Goal: Information Seeking & Learning: Check status

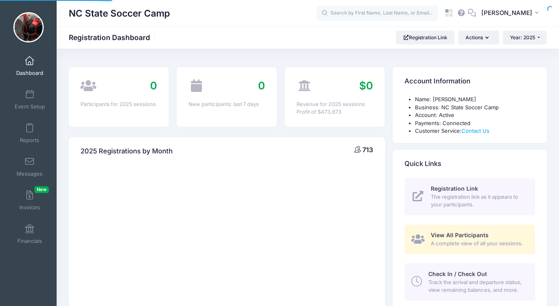
select select
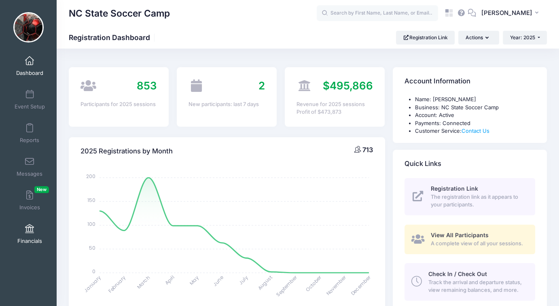
click at [27, 238] on span "Financials" at bounding box center [29, 241] width 25 height 7
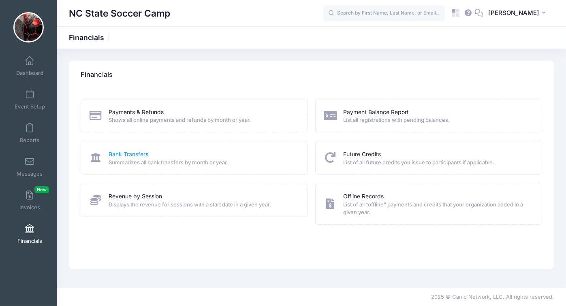
click at [136, 151] on link "Bank Transfers" at bounding box center [129, 154] width 40 height 9
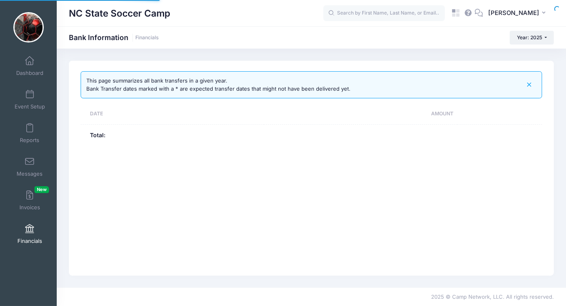
select select "10"
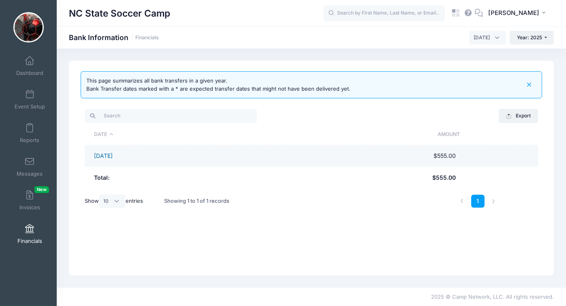
click at [112, 156] on link "08/13/2025" at bounding box center [103, 155] width 19 height 7
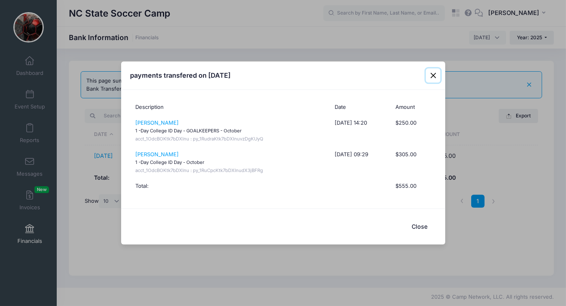
click at [432, 74] on button "Close" at bounding box center [432, 75] width 15 height 15
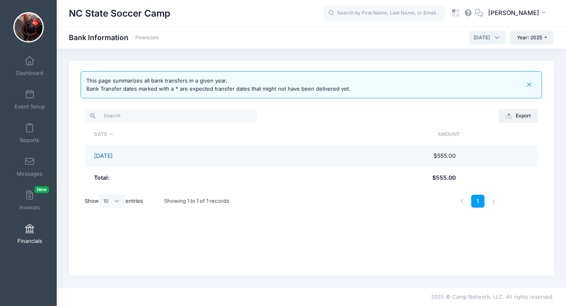
click at [108, 155] on link "08/13/2025" at bounding box center [103, 155] width 19 height 7
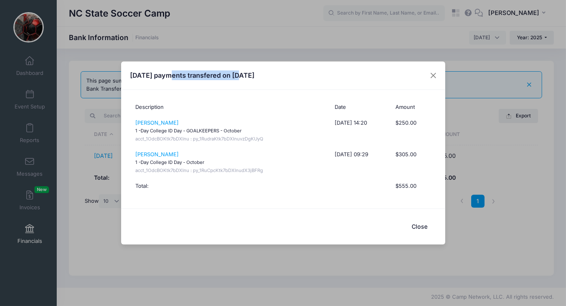
drag, startPoint x: 172, startPoint y: 76, endPoint x: 240, endPoint y: 75, distance: 68.8
click at [240, 75] on h4 "August 2025 payments transfered on 08/13/2025" at bounding box center [192, 75] width 124 height 10
drag, startPoint x: 174, startPoint y: 77, endPoint x: 271, endPoint y: 77, distance: 97.6
click at [254, 77] on h4 "August 2025 payments transfered on 08/13/2025" at bounding box center [192, 75] width 124 height 10
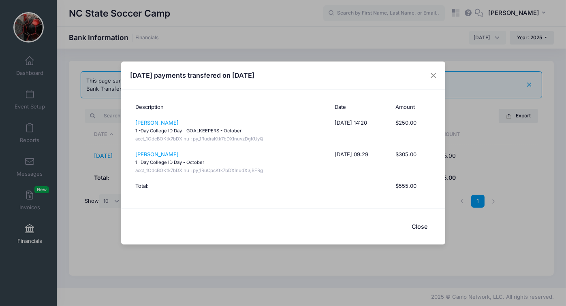
click at [254, 77] on h4 "August 2025 payments transfered on 08/13/2025" at bounding box center [192, 75] width 124 height 10
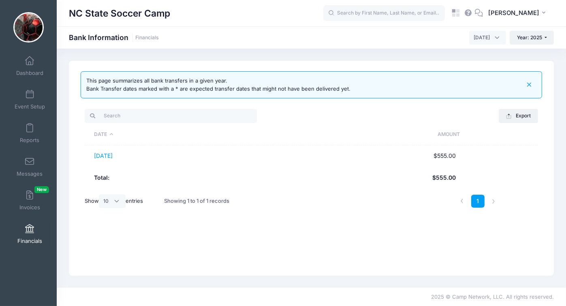
click at [494, 38] on span "August 2025" at bounding box center [487, 38] width 37 height 14
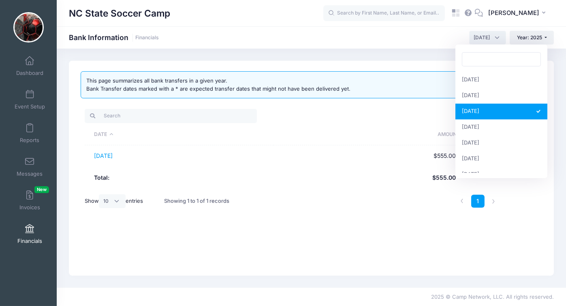
scroll to position [104, 0]
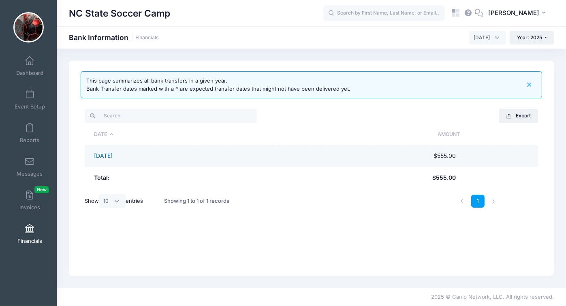
click at [103, 157] on link "08/13/2025" at bounding box center [103, 155] width 19 height 7
click at [112, 155] on link "08/13/2025" at bounding box center [103, 155] width 19 height 7
